Goal: Book appointment/travel/reservation

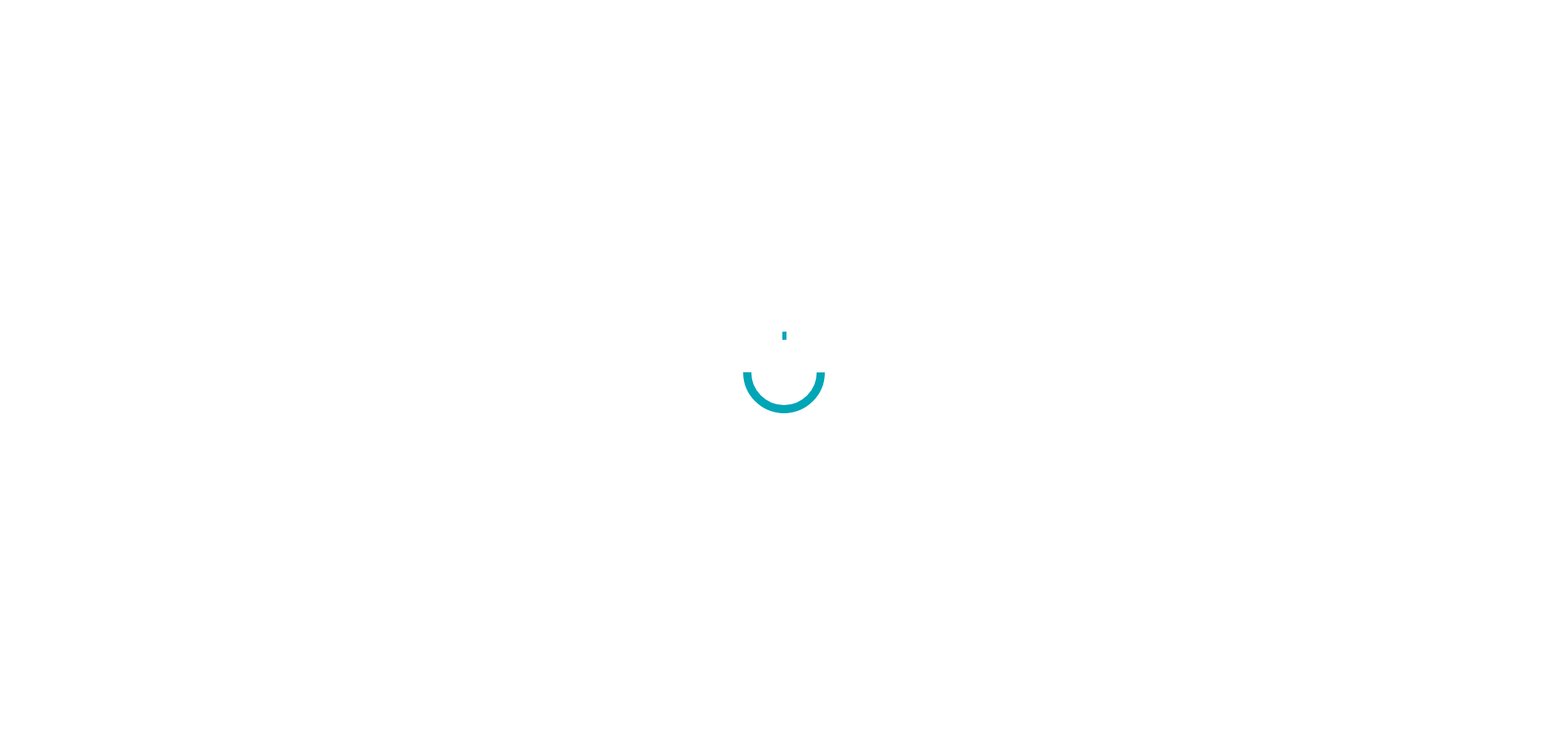
click at [889, 438] on div at bounding box center [784, 372] width 1568 height 744
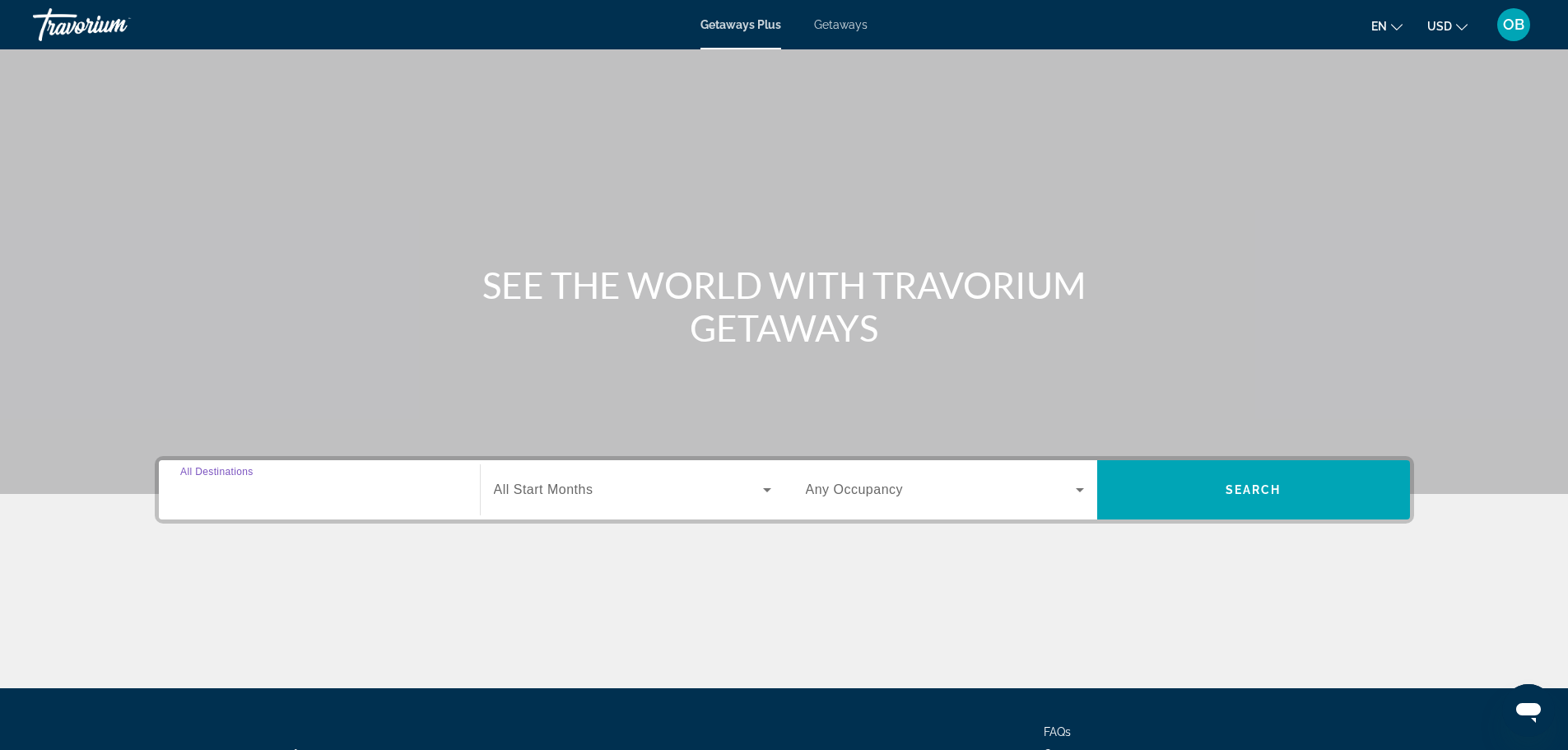
click at [315, 486] on input "Destination All Destinations" at bounding box center [320, 490] width 278 height 19
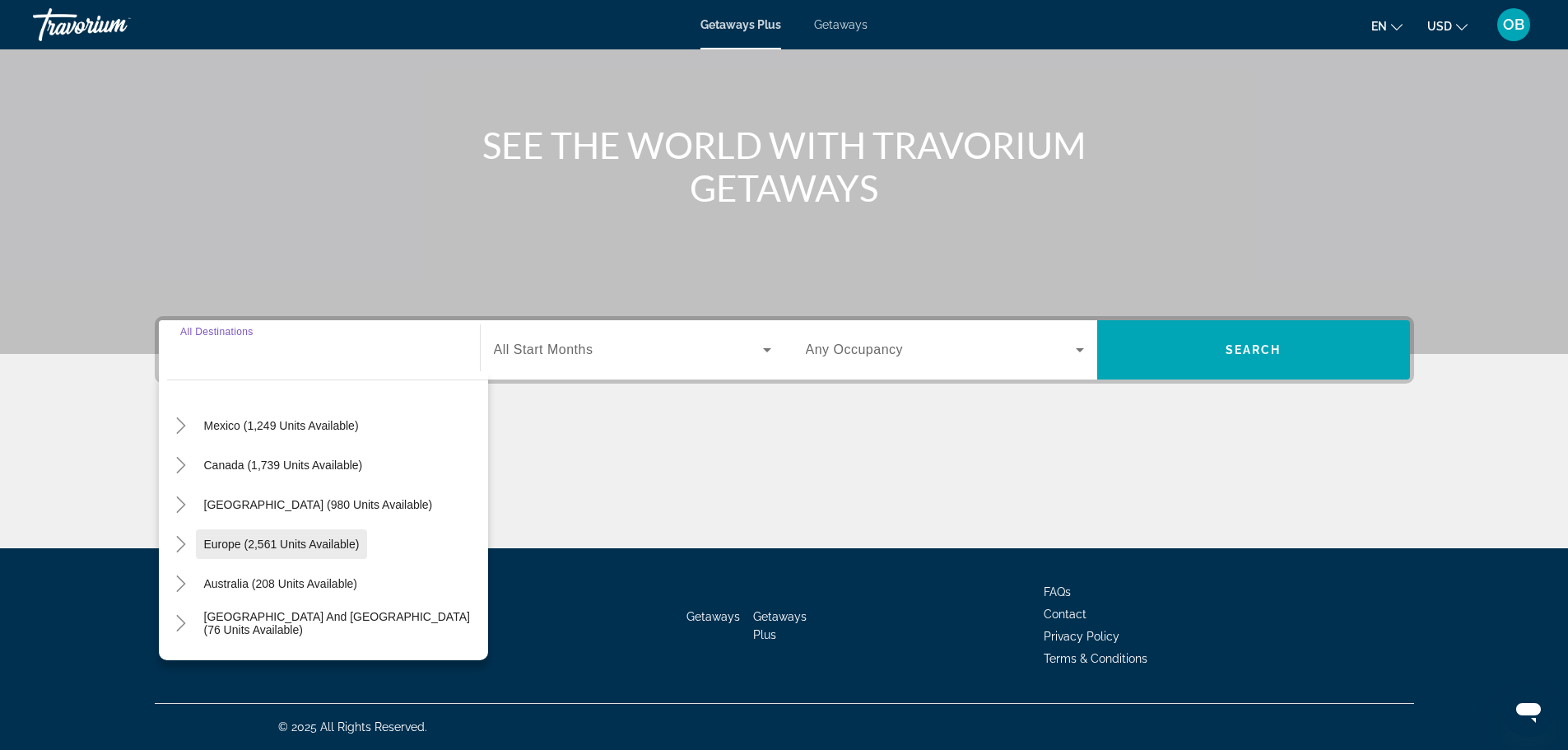
scroll to position [82, 0]
click at [182, 536] on icon "Toggle Europe (2,561 units available)" at bounding box center [181, 541] width 17 height 17
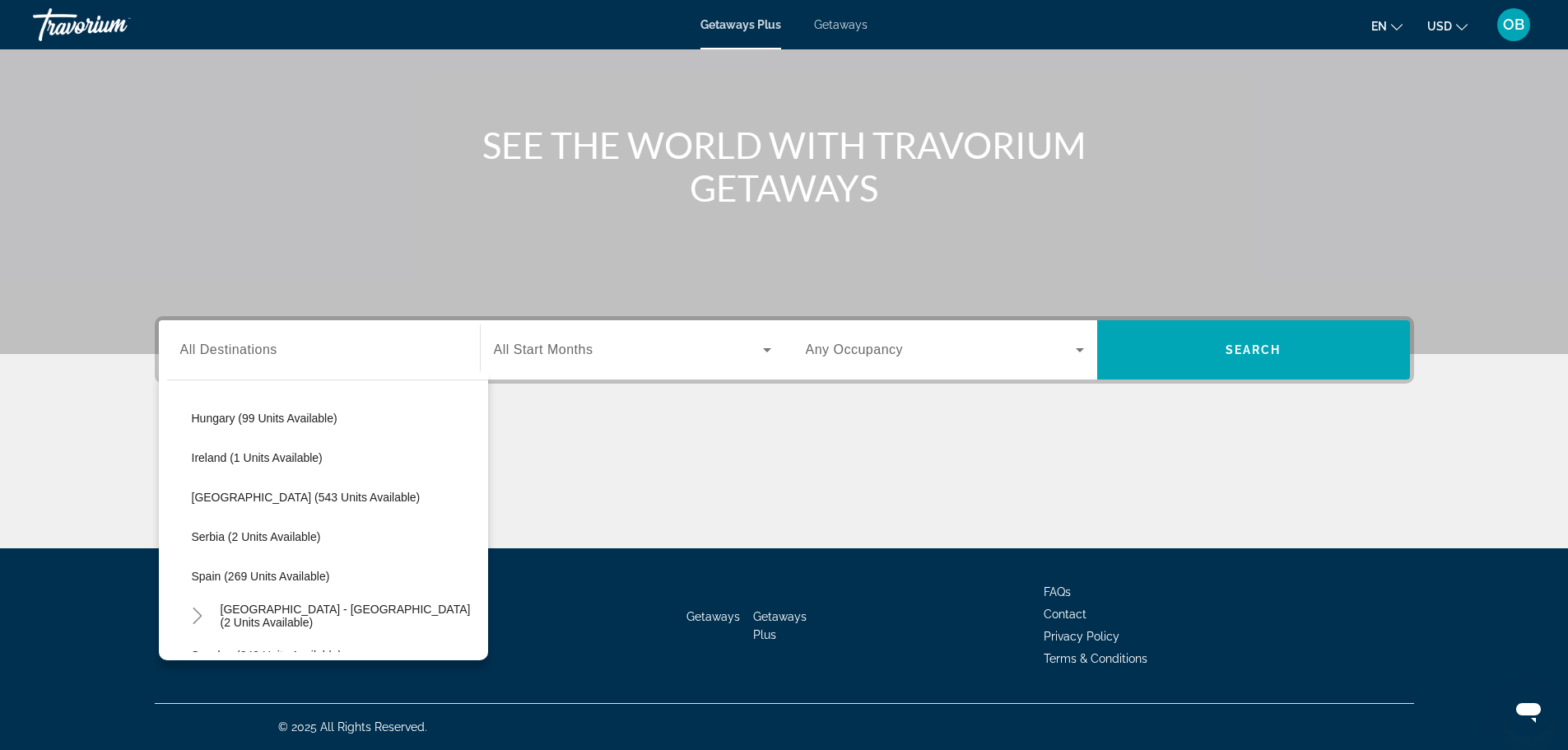
scroll to position [564, 0]
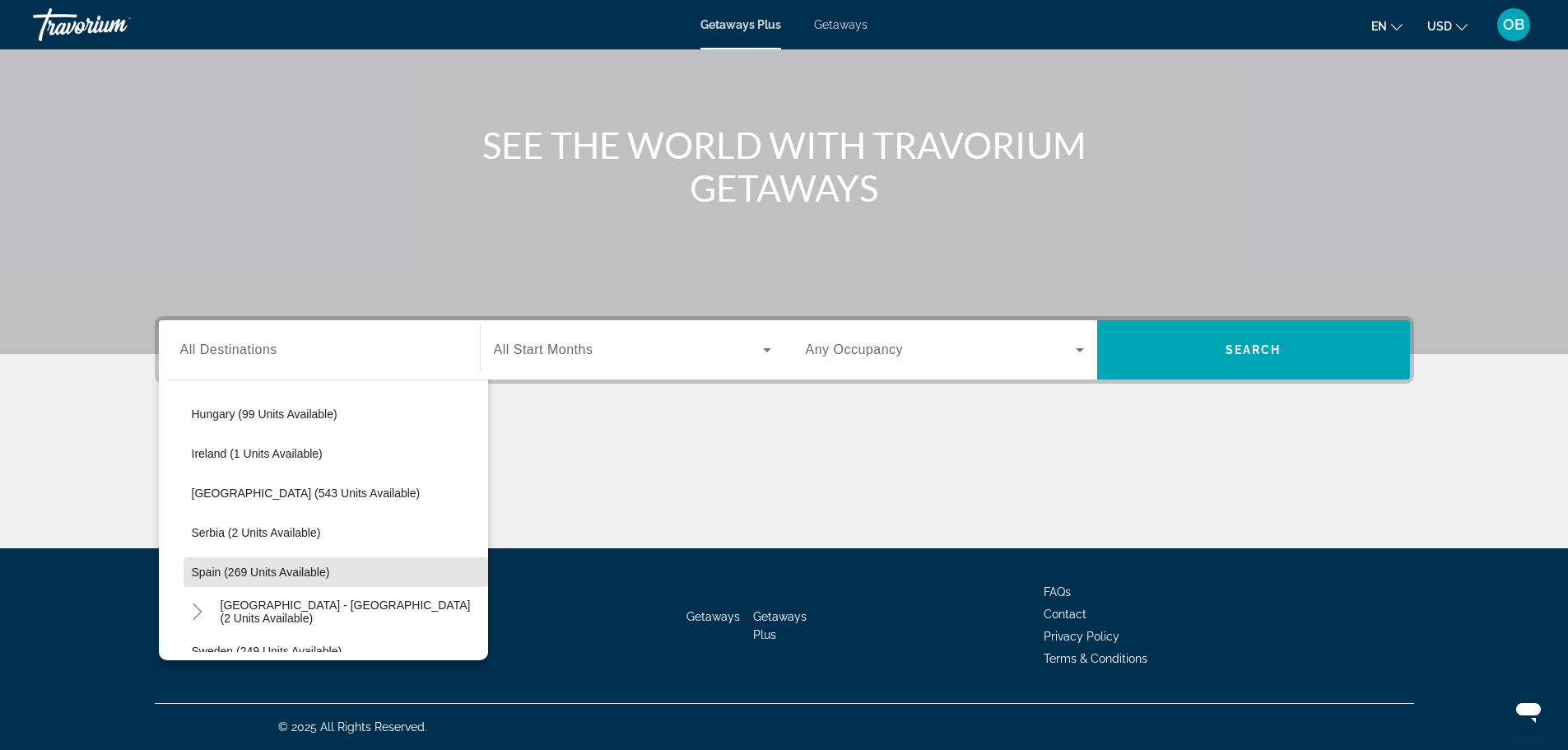
click at [404, 565] on span "Search widget" at bounding box center [336, 572] width 304 height 40
type input "**********"
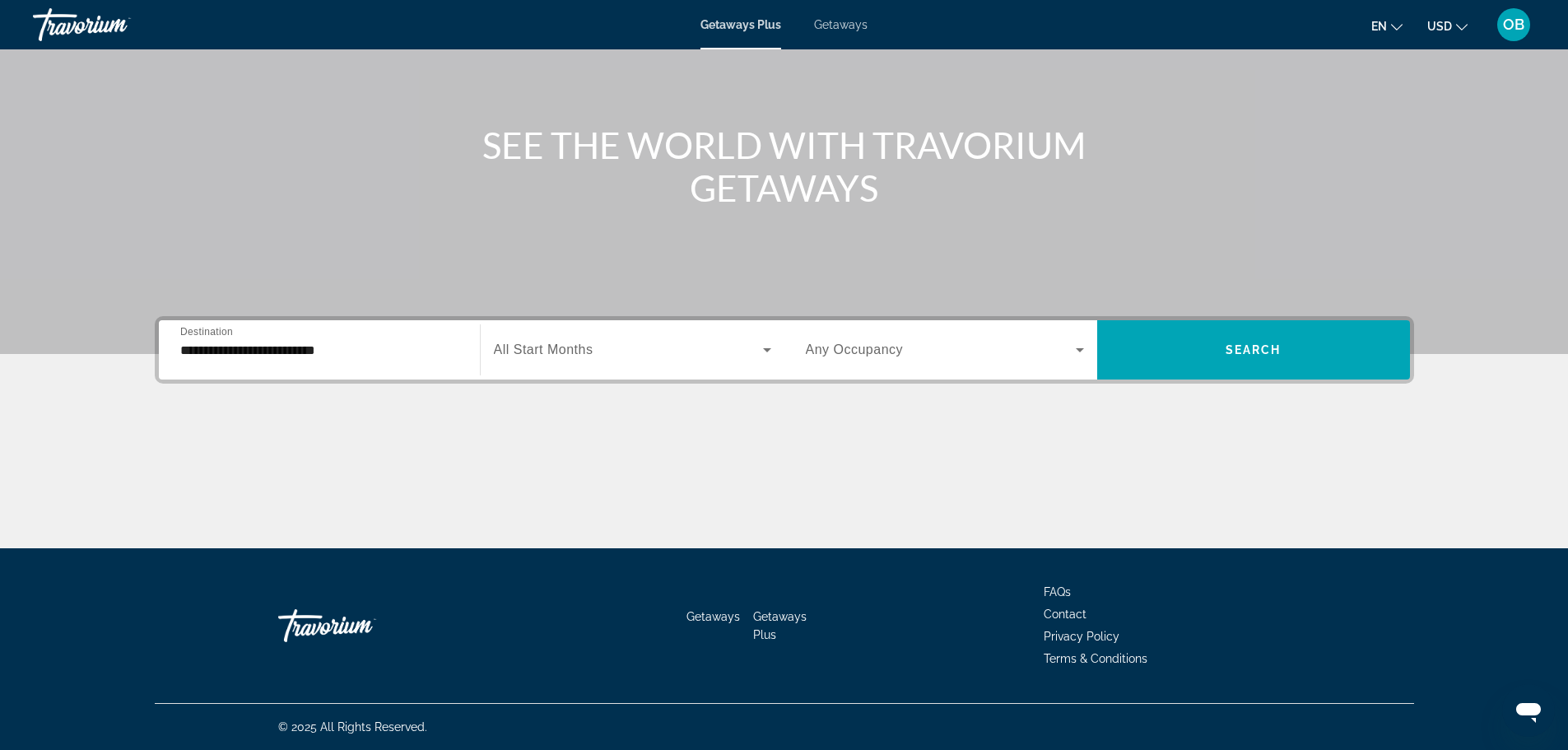
drag, startPoint x: 577, startPoint y: 359, endPoint x: 529, endPoint y: 349, distance: 49.0
click at [529, 349] on span "All Start Months" at bounding box center [544, 349] width 100 height 14
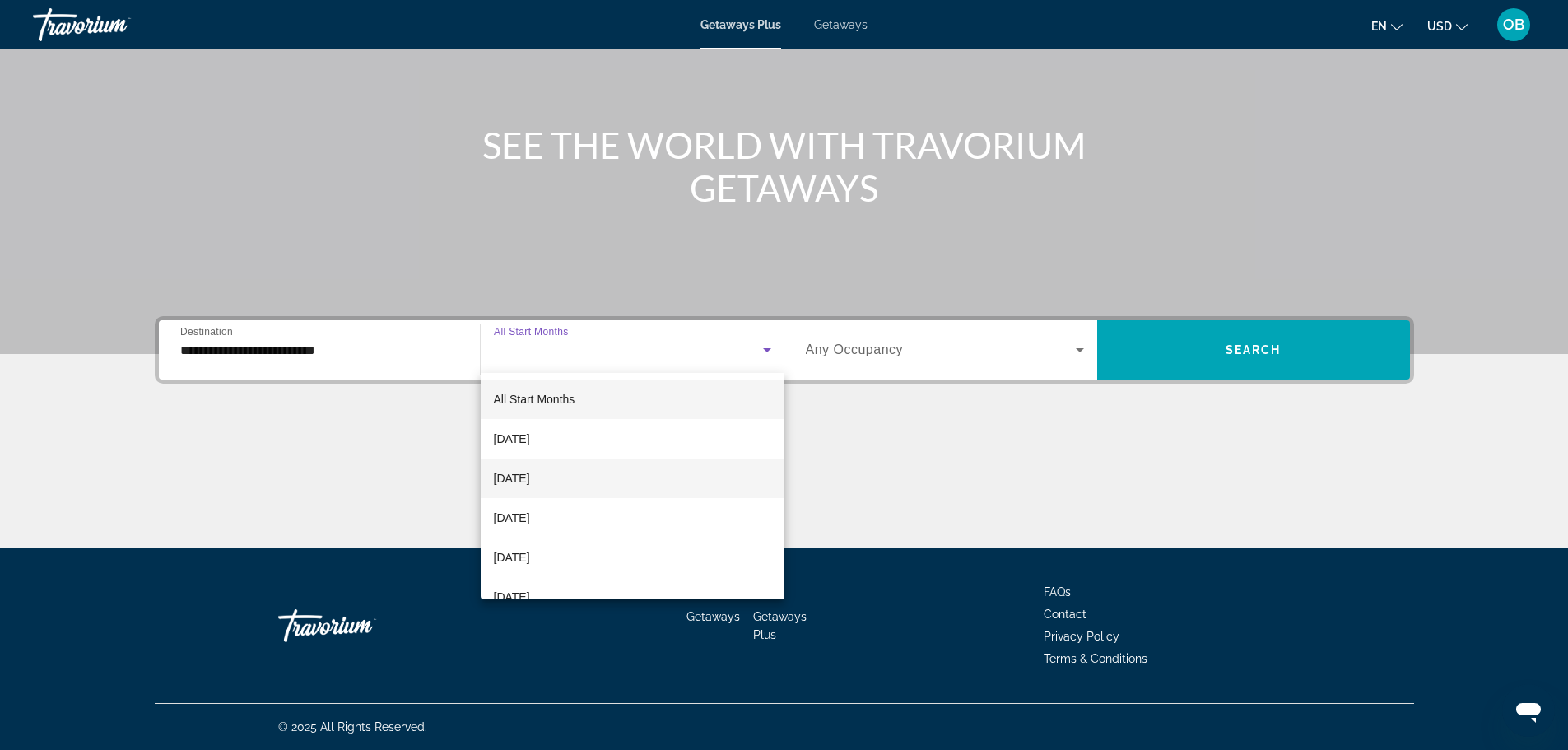
click at [596, 488] on mat-option "[DATE]" at bounding box center [633, 478] width 304 height 40
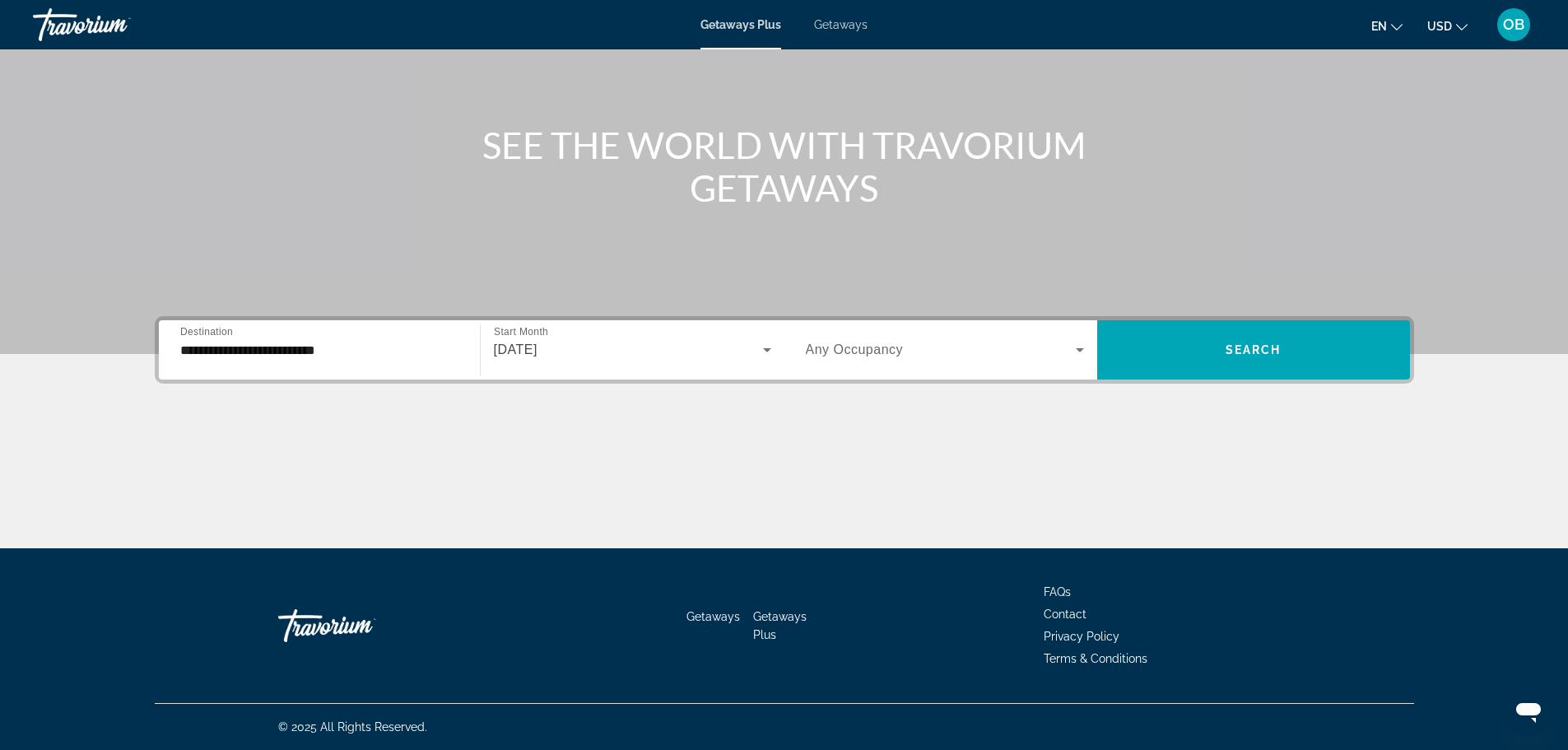
drag, startPoint x: 978, startPoint y: 340, endPoint x: 945, endPoint y: 378, distance: 50.3
click at [945, 378] on div "Occupancy Any Occupancy" at bounding box center [945, 350] width 304 height 59
click at [1075, 355] on icon "Search widget" at bounding box center [1080, 349] width 19 height 19
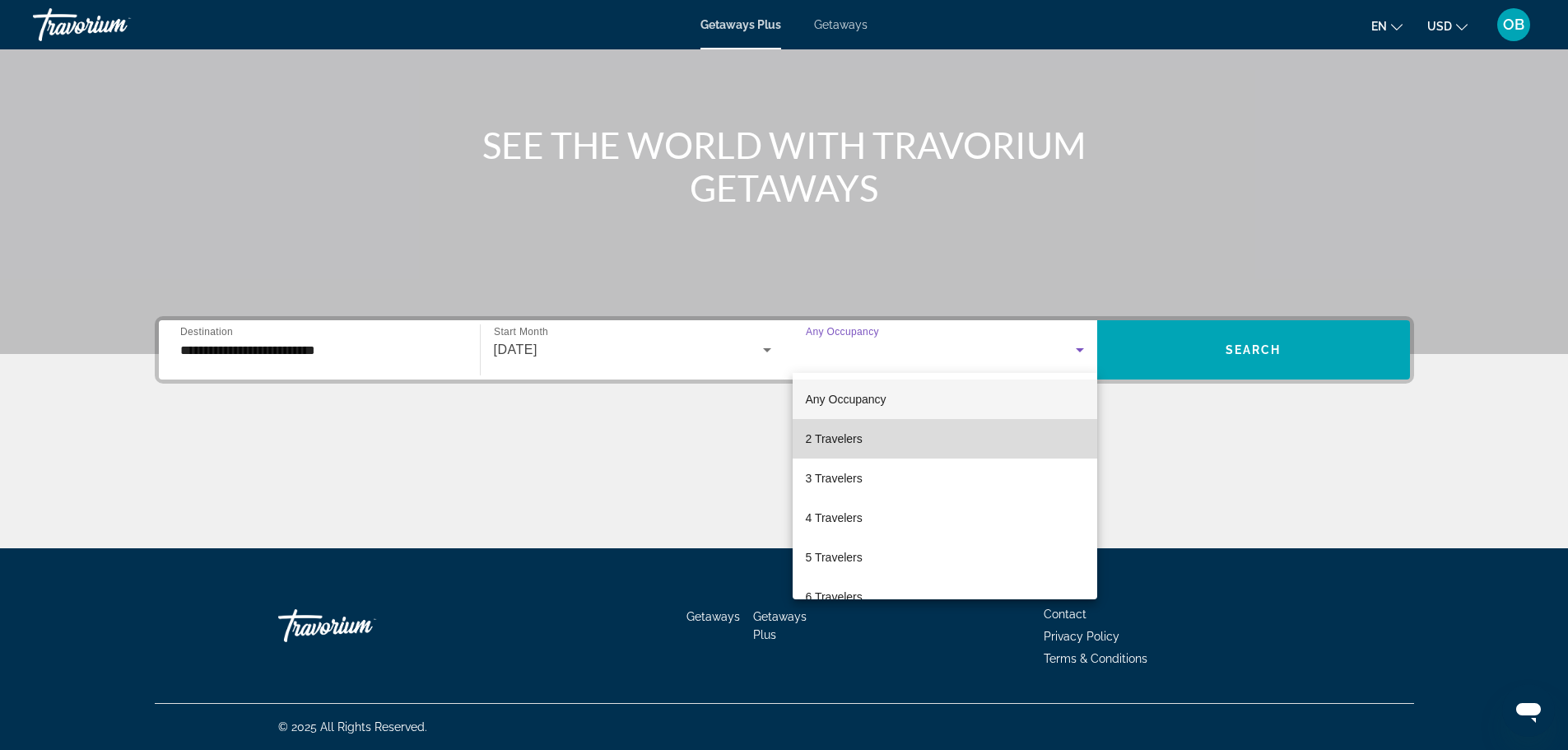
click at [983, 436] on mat-option "2 Travelers" at bounding box center [945, 439] width 304 height 40
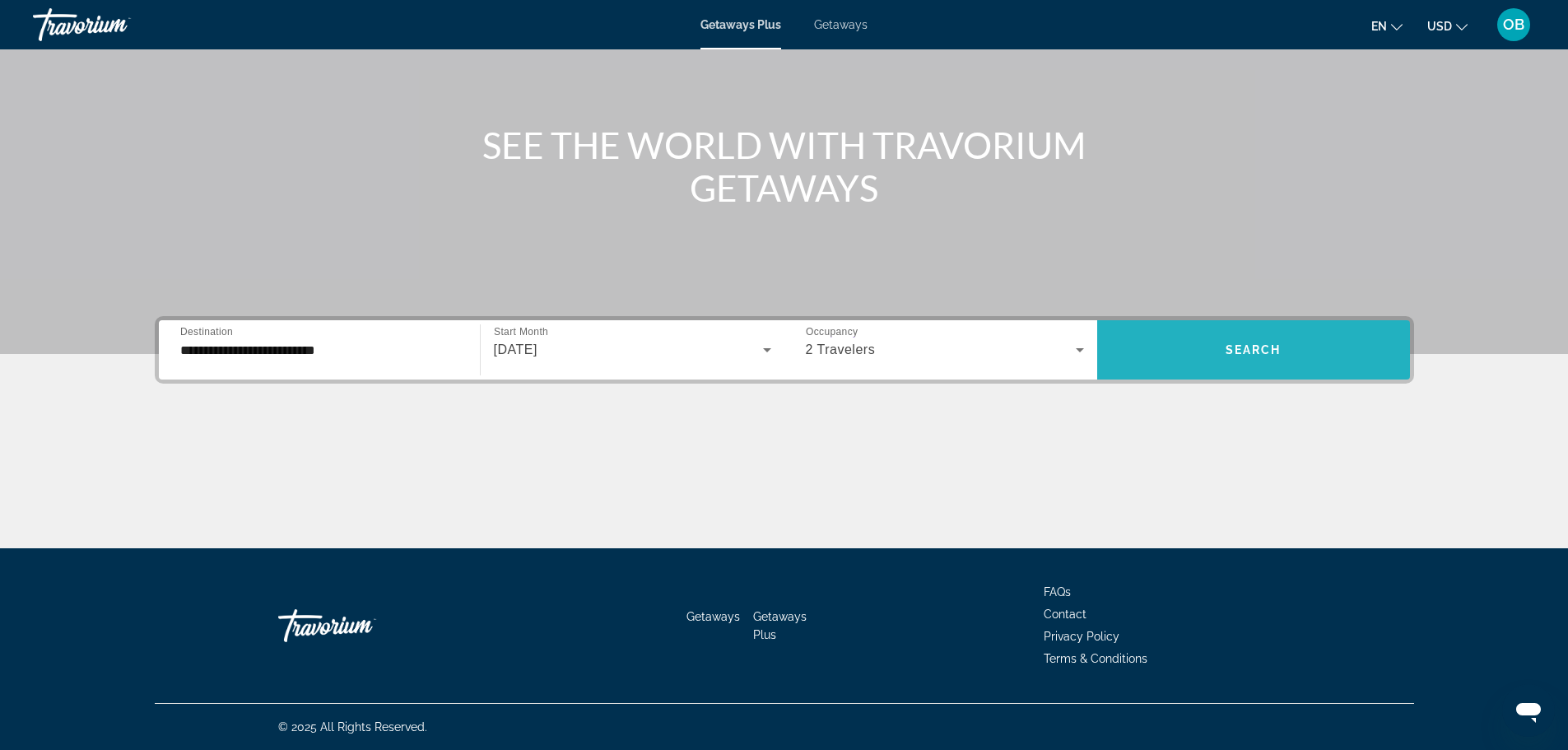
click at [1254, 364] on span "Search widget" at bounding box center [1253, 349] width 313 height 40
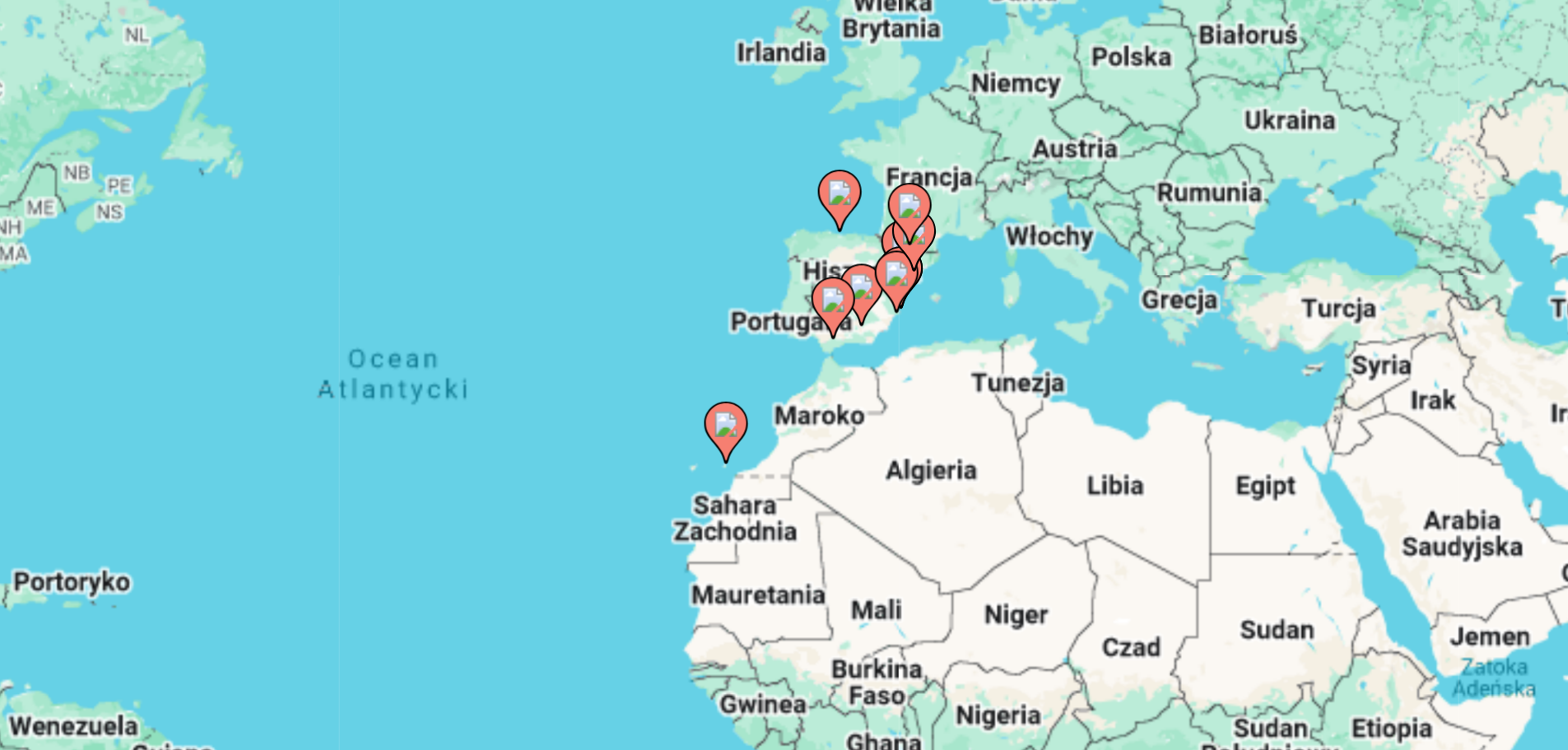
click at [855, 352] on icon "Main content" at bounding box center [859, 358] width 15 height 21
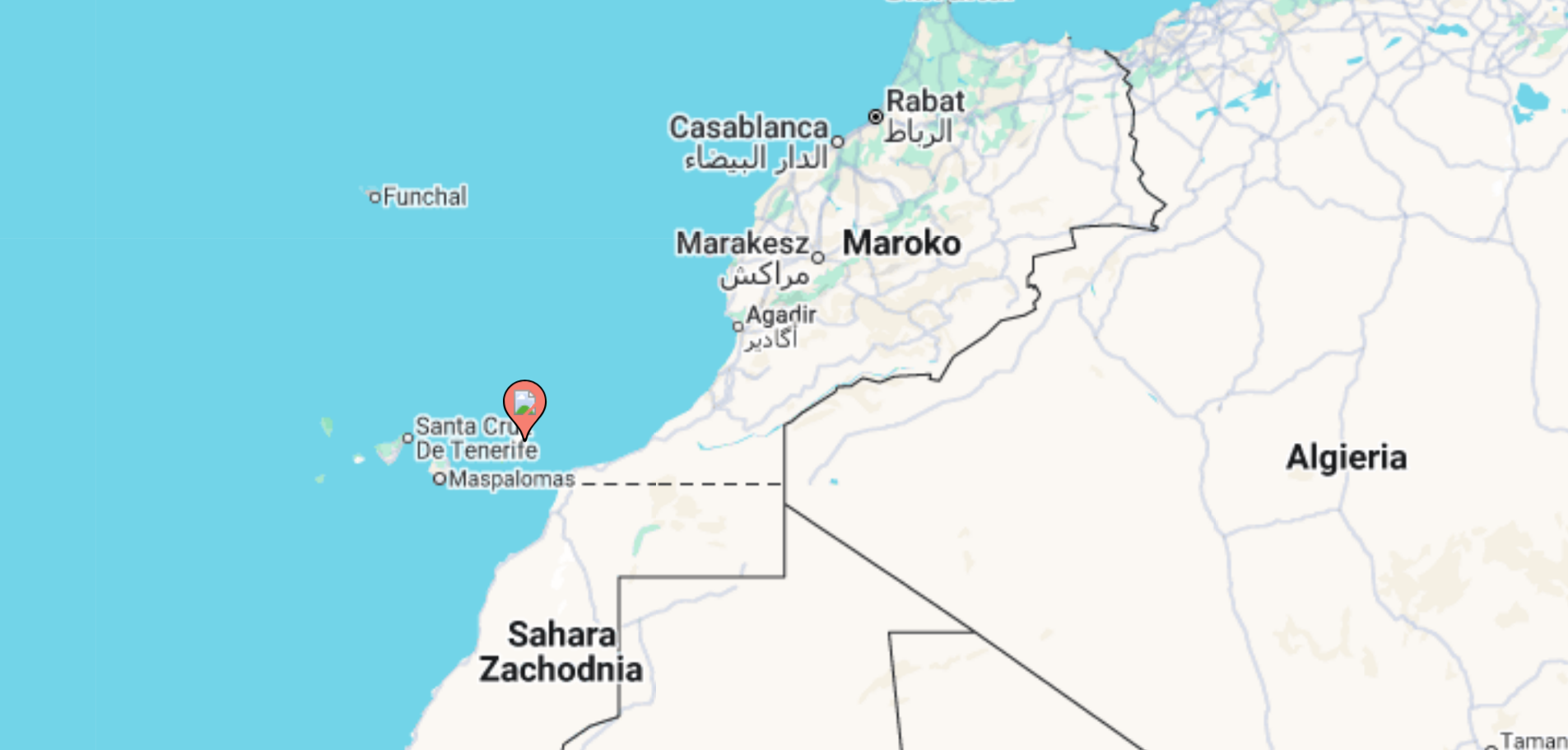
click at [781, 350] on image "Main content" at bounding box center [784, 347] width 10 height 10
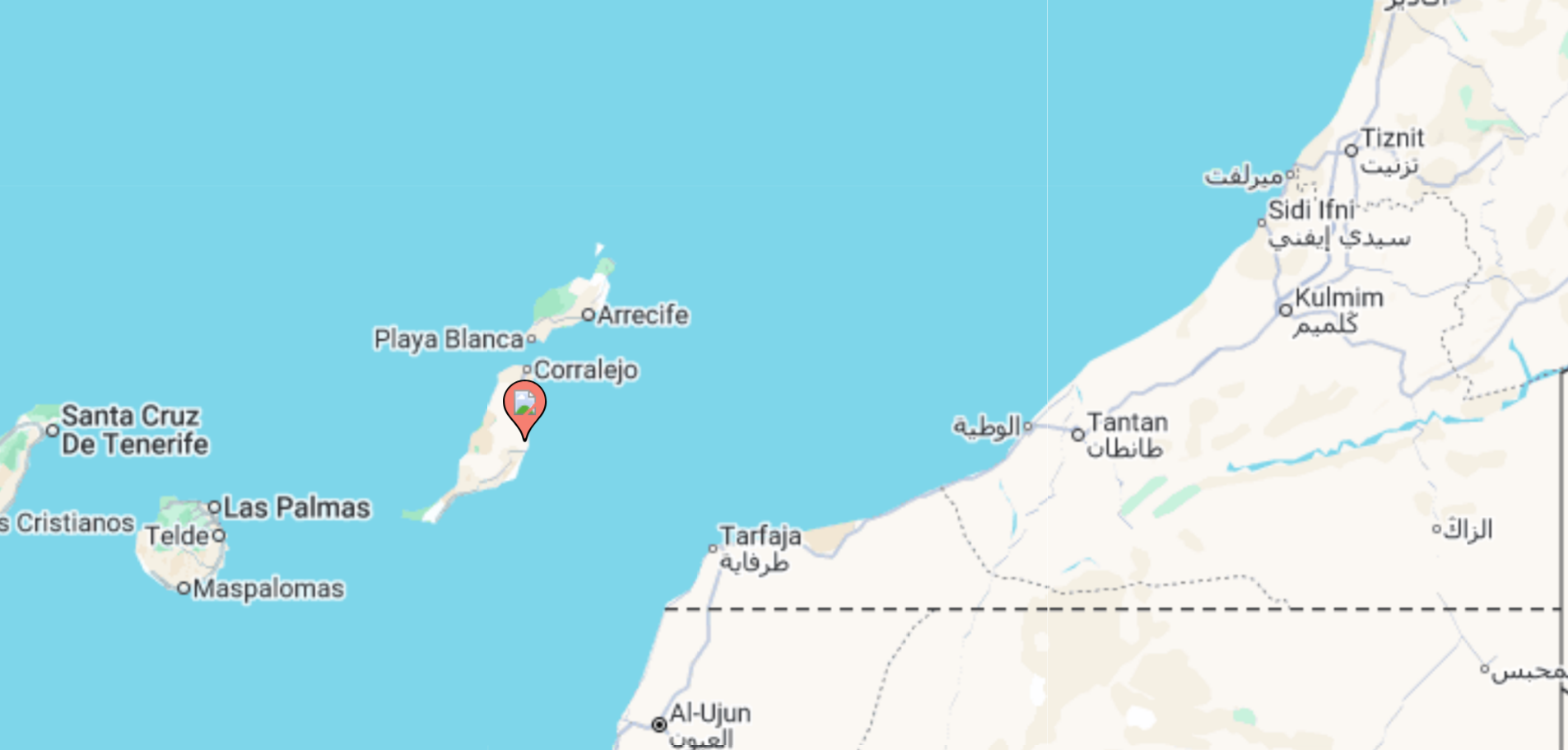
click at [781, 350] on image "Main content" at bounding box center [784, 347] width 10 height 10
type input "**********"
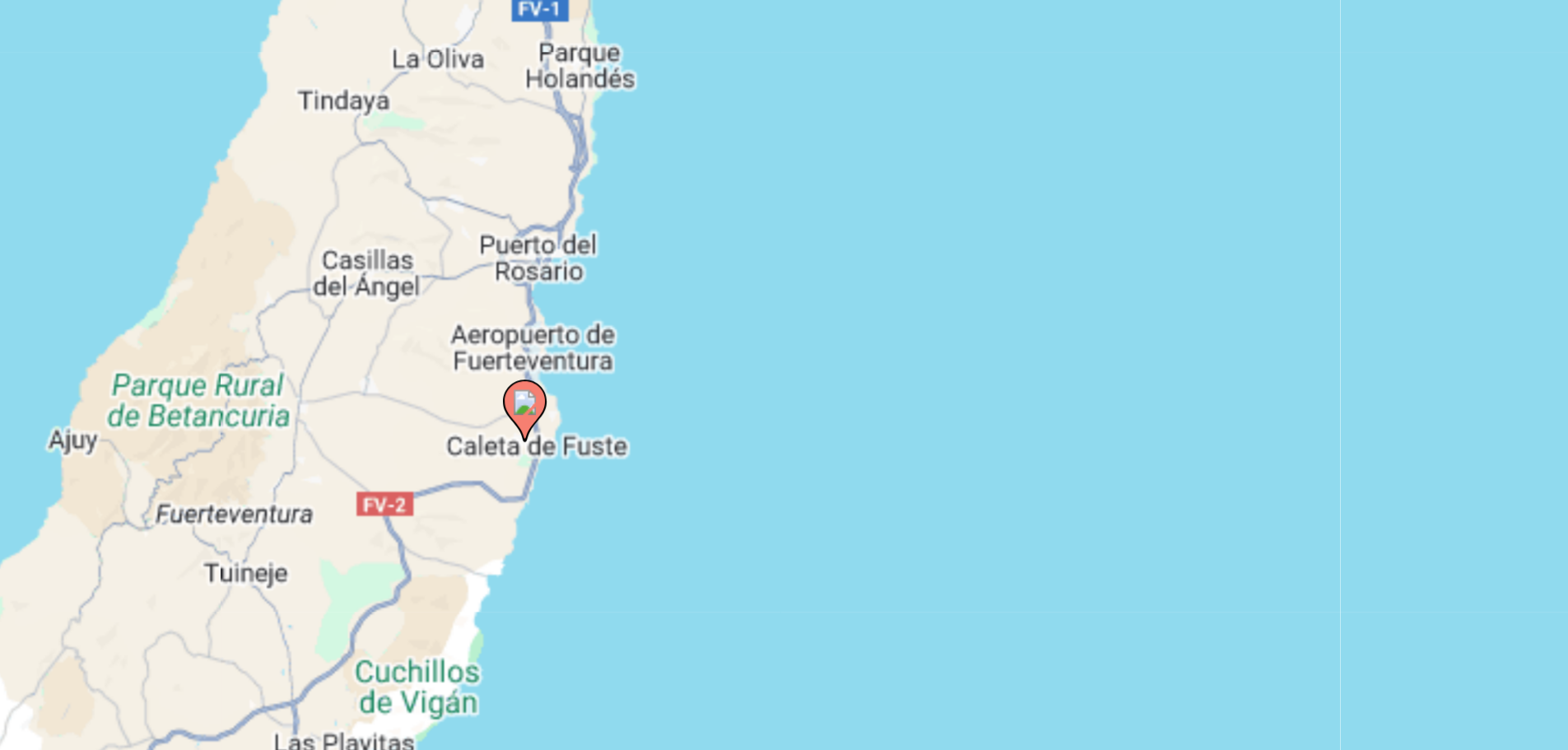
click at [784, 346] on image "Main content" at bounding box center [784, 347] width 10 height 10
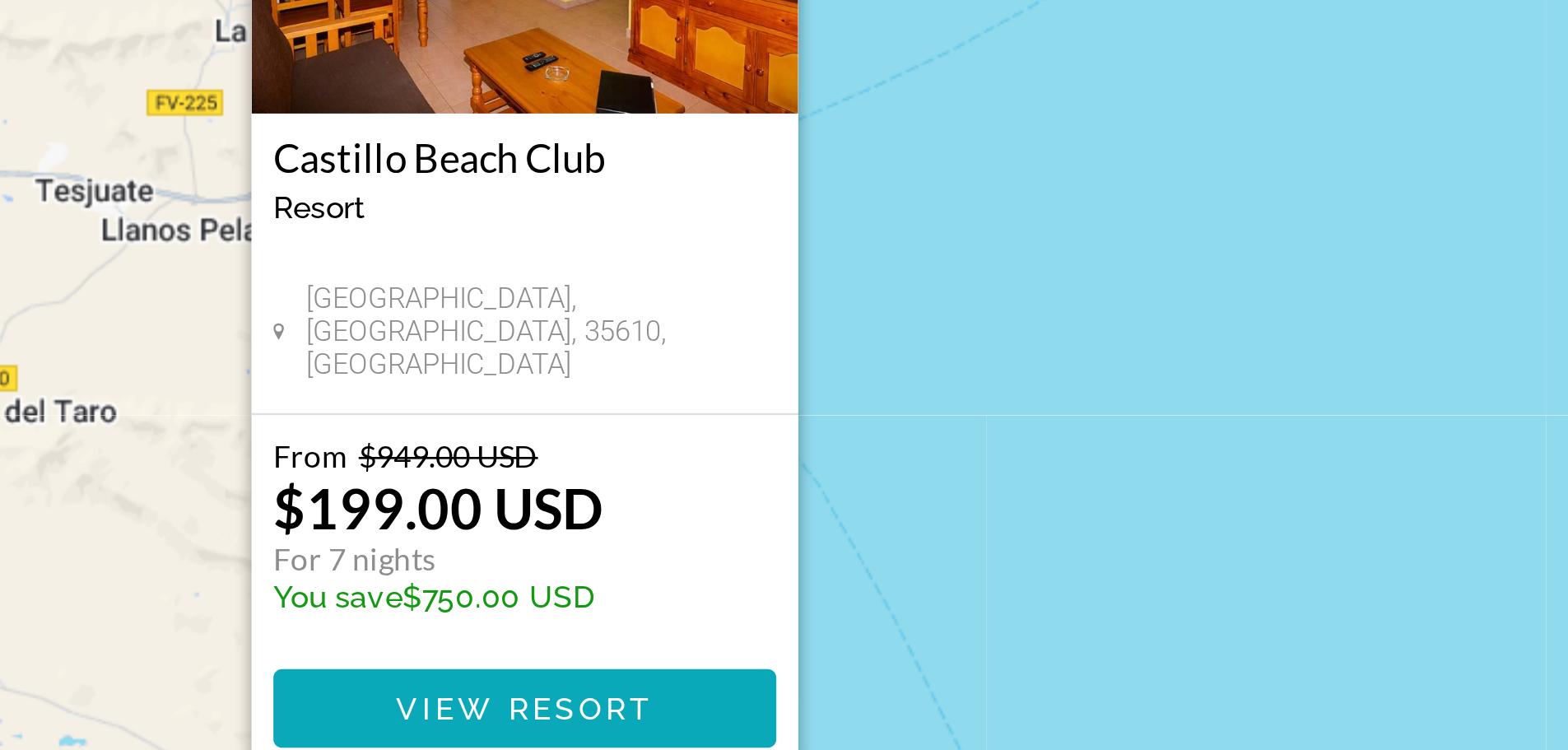
click at [814, 522] on span "View Resort" at bounding box center [783, 529] width 97 height 13
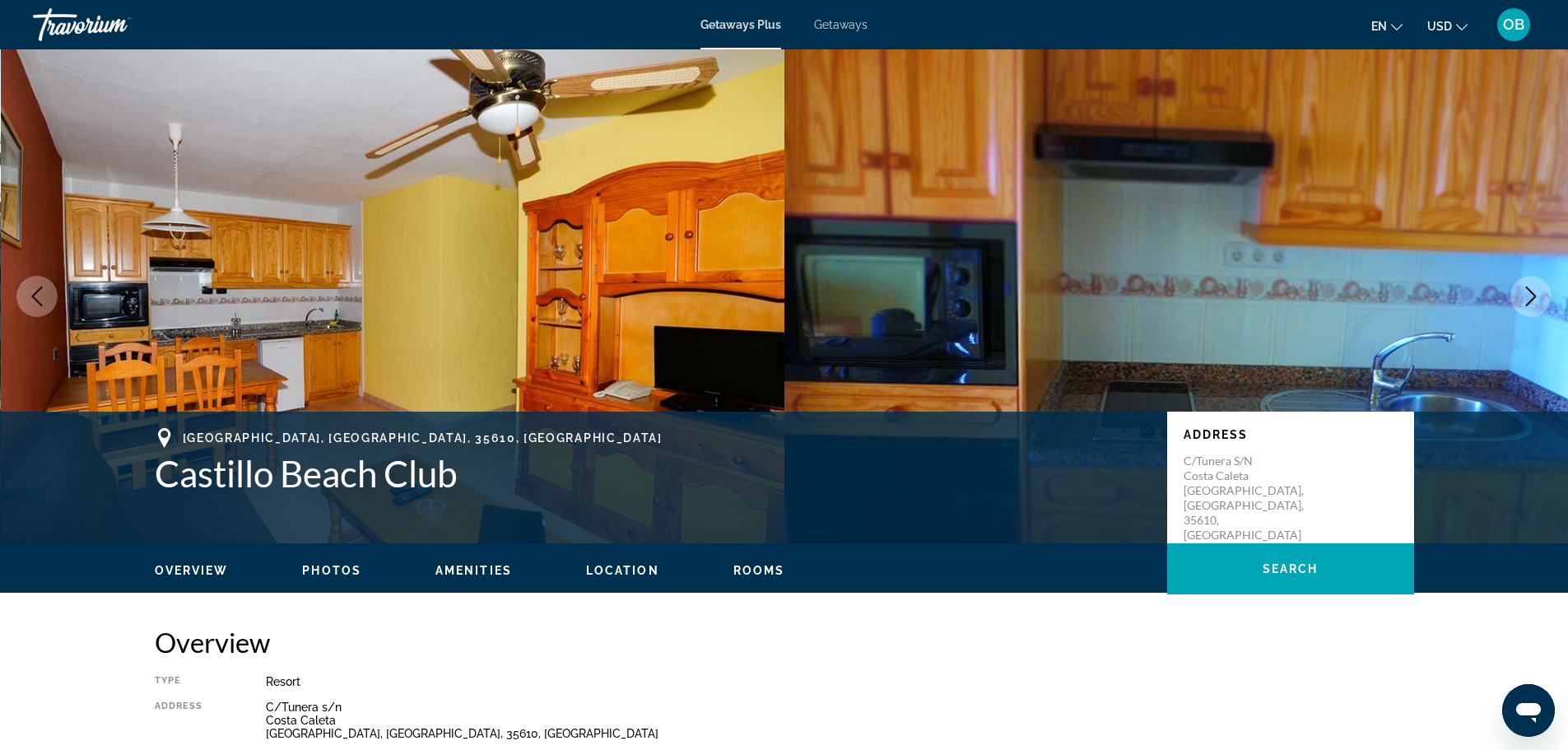
click at [1522, 286] on button "Next image" at bounding box center [1531, 296] width 41 height 41
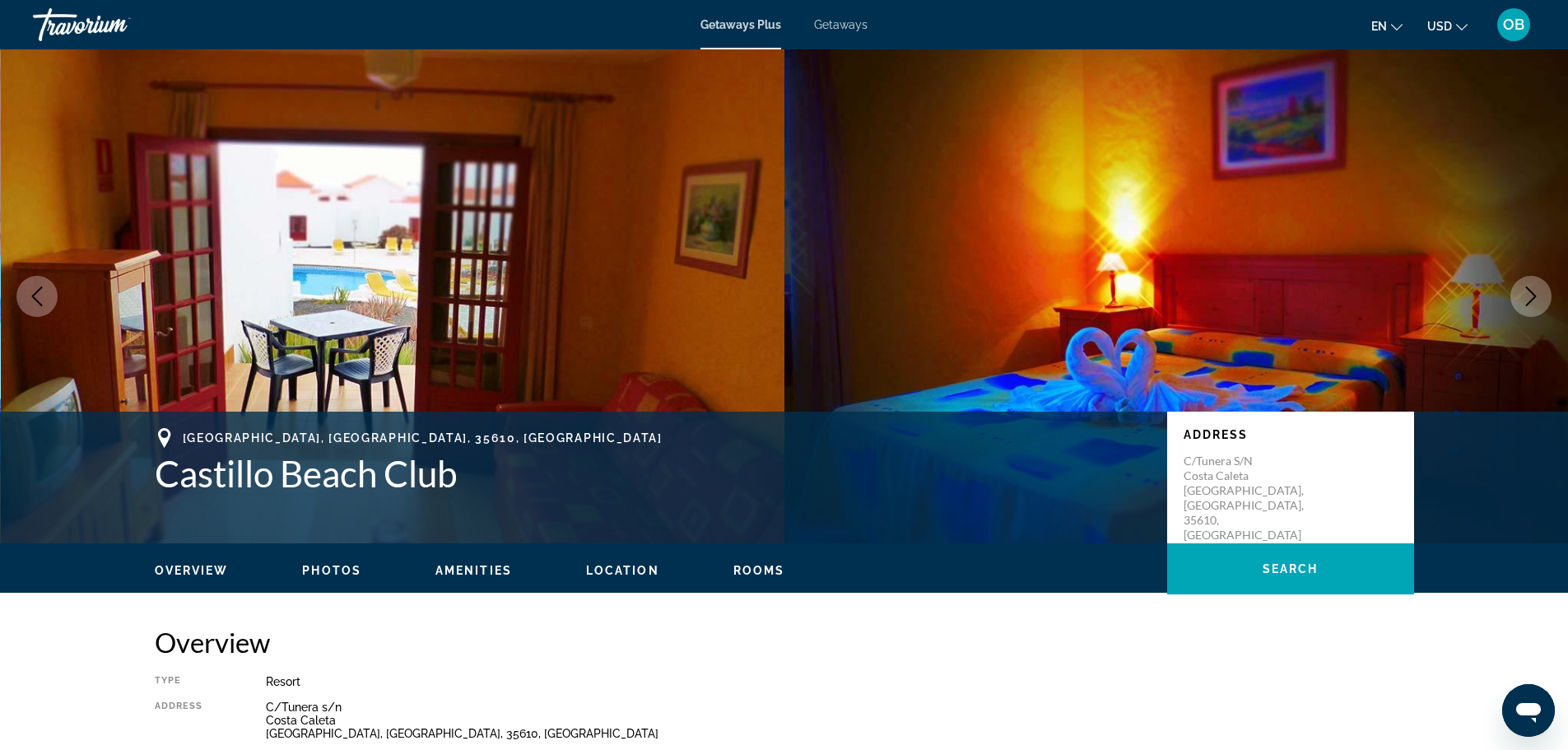
click at [1522, 286] on button "Next image" at bounding box center [1531, 296] width 41 height 41
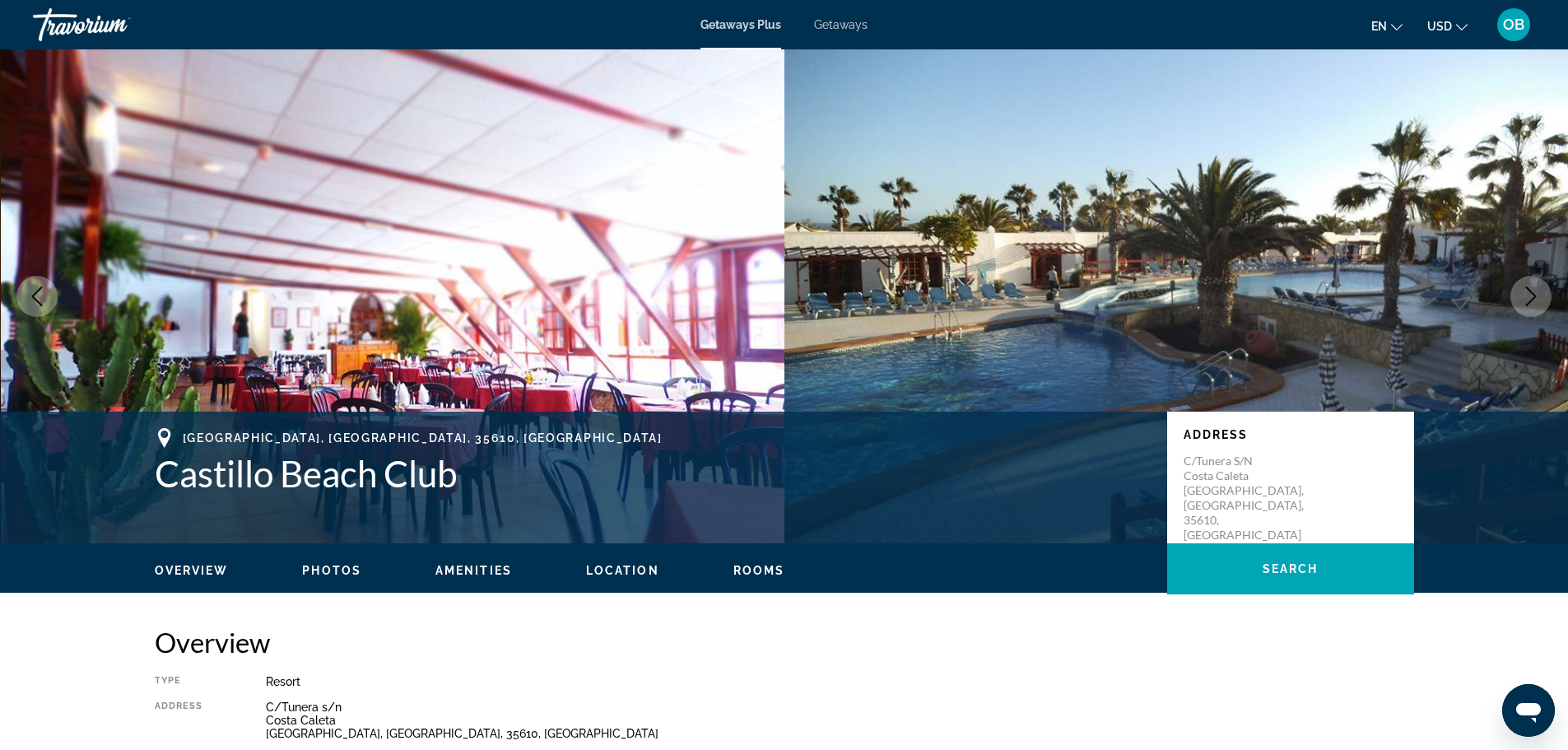
click at [1522, 286] on button "Next image" at bounding box center [1531, 296] width 41 height 41
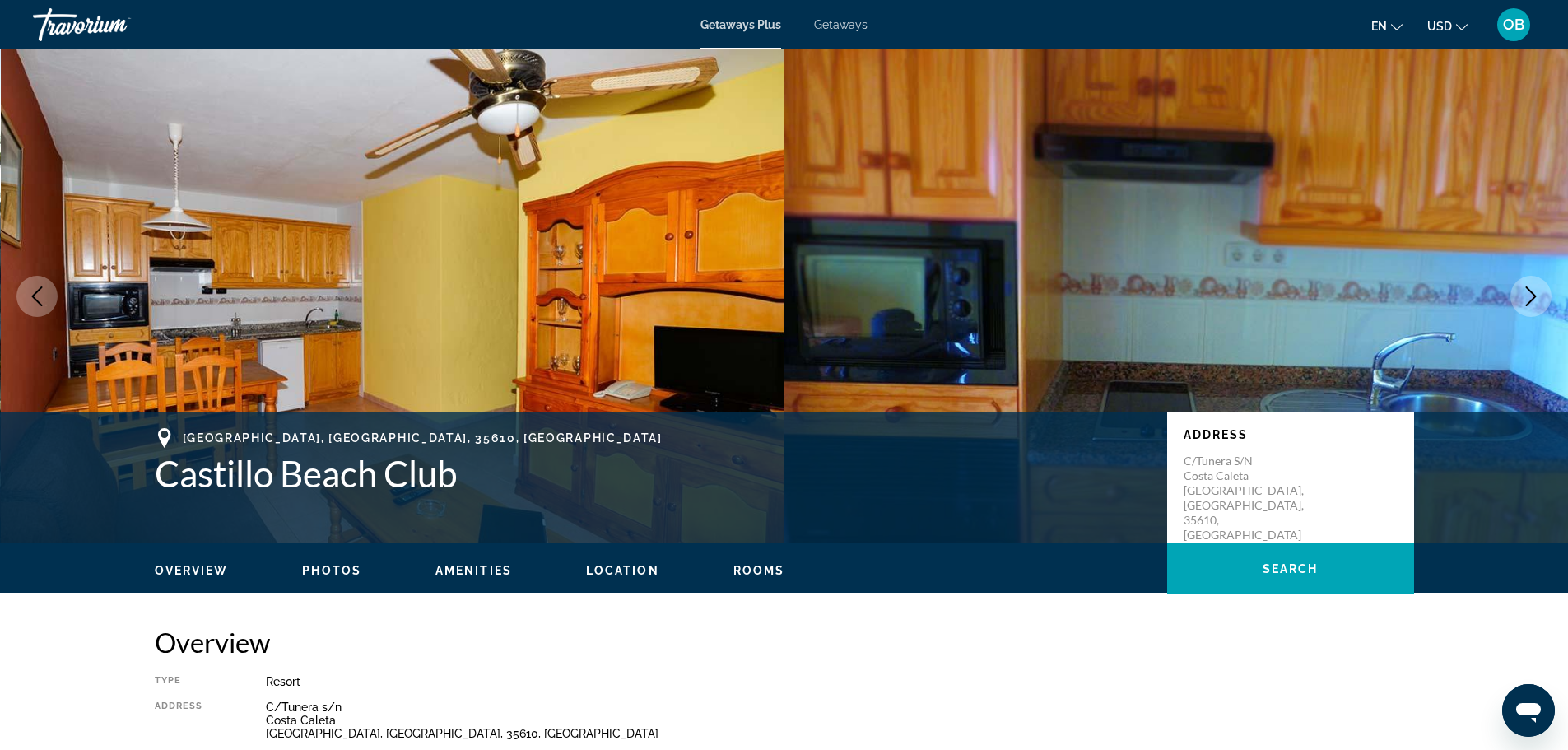
click at [1522, 286] on button "Next image" at bounding box center [1531, 296] width 41 height 41
